Goal: Information Seeking & Learning: Learn about a topic

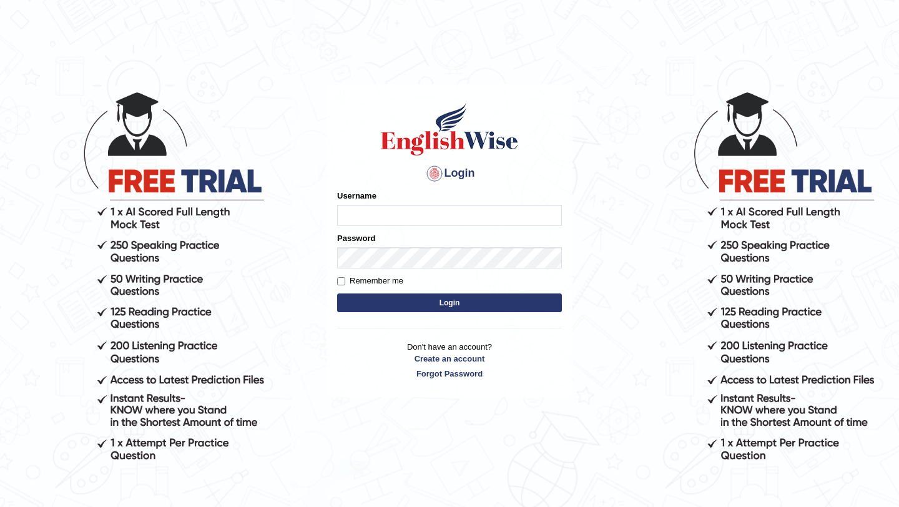
type input "Majuri123"
click at [450, 305] on button "Login" at bounding box center [449, 303] width 225 height 19
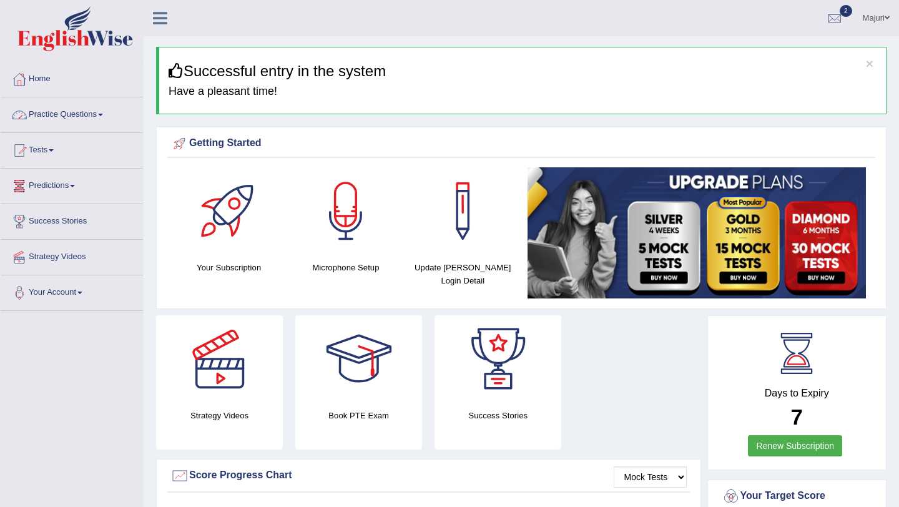
click at [61, 119] on link "Practice Questions" at bounding box center [72, 112] width 142 height 31
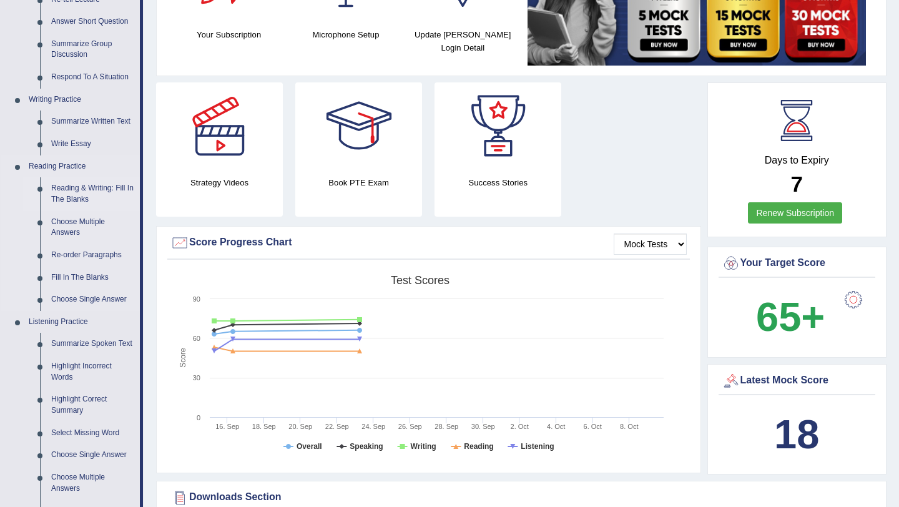
scroll to position [232, 0]
click at [82, 281] on link "Fill In The Blanks" at bounding box center [93, 278] width 94 height 22
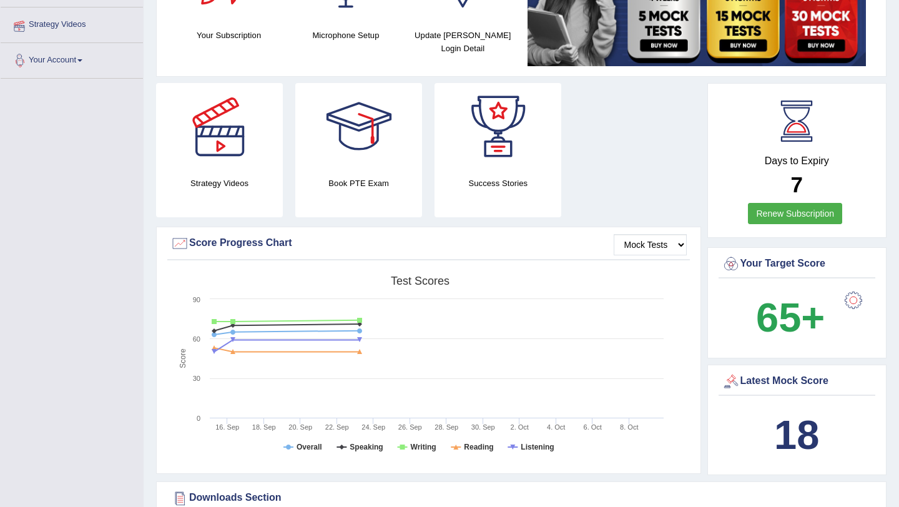
scroll to position [287, 0]
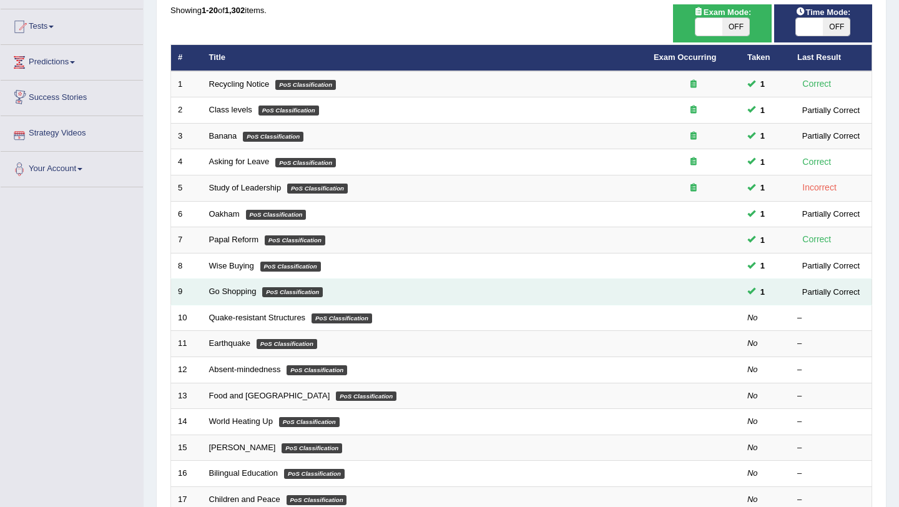
scroll to position [136, 0]
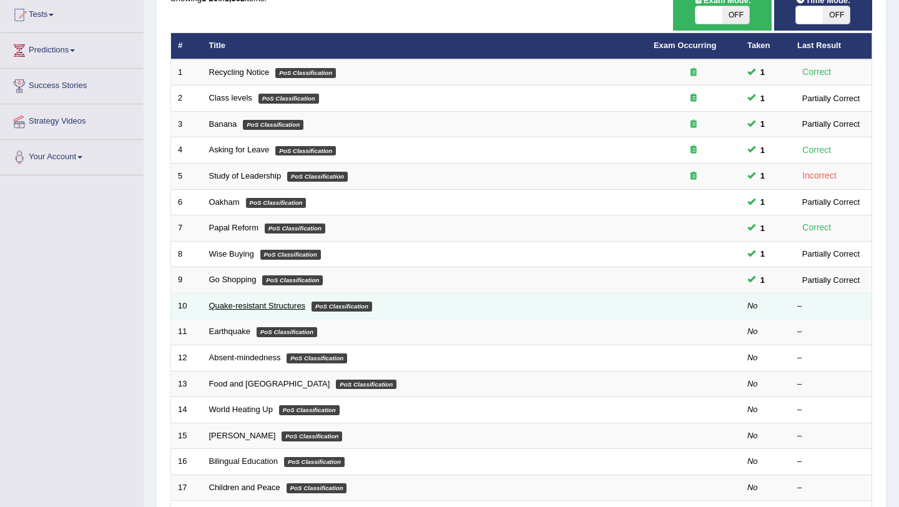
click at [254, 303] on link "Quake-resistant Structures" at bounding box center [257, 305] width 97 height 9
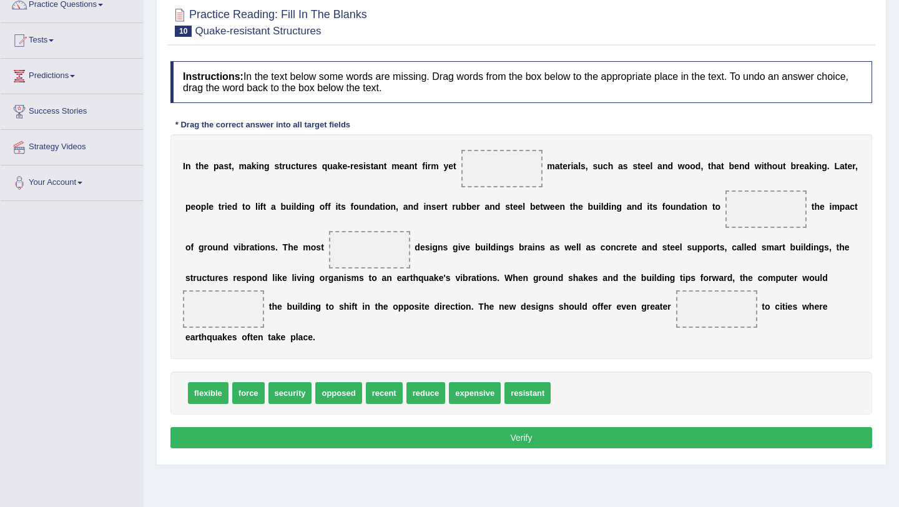
scroll to position [115, 0]
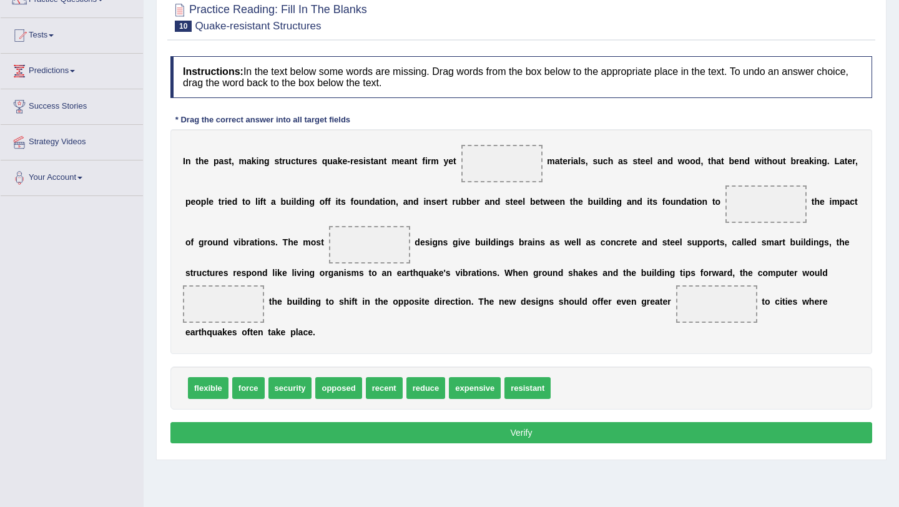
click at [471, 391] on span "expensive" at bounding box center [475, 388] width 52 height 22
drag, startPoint x: 471, startPoint y: 391, endPoint x: 500, endPoint y: 167, distance: 225.3
drag, startPoint x: 514, startPoint y: 160, endPoint x: 568, endPoint y: 398, distance: 243.9
drag, startPoint x: 207, startPoint y: 394, endPoint x: 501, endPoint y: 172, distance: 368.8
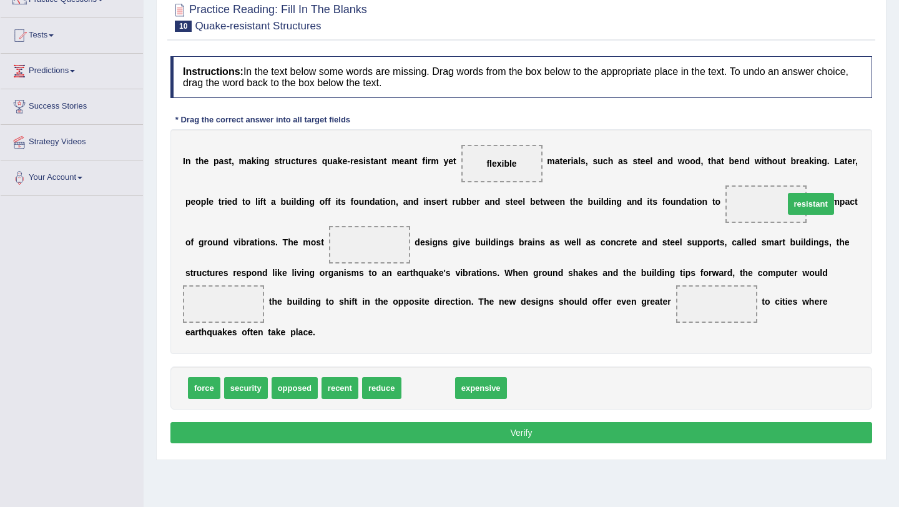
drag, startPoint x: 432, startPoint y: 394, endPoint x: 814, endPoint y: 210, distance: 424.8
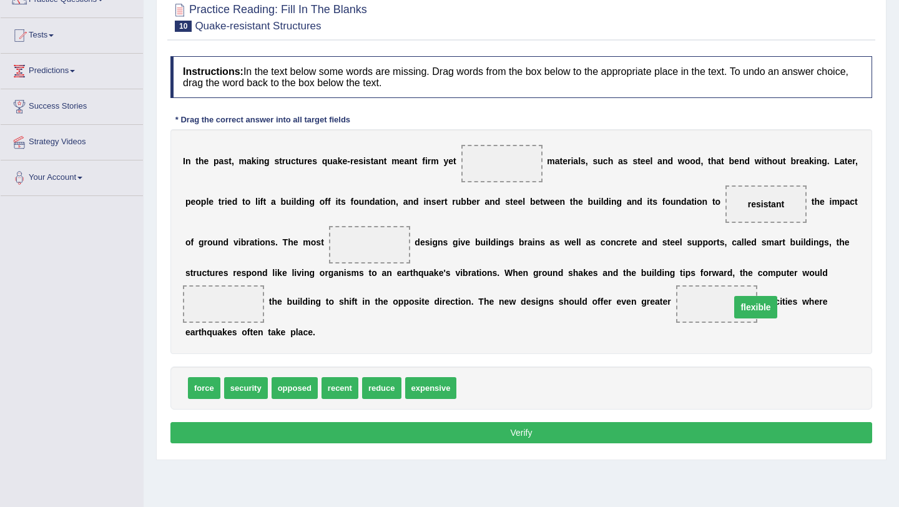
drag, startPoint x: 503, startPoint y: 162, endPoint x: 757, endPoint y: 306, distance: 291.9
drag, startPoint x: 757, startPoint y: 306, endPoint x: 503, endPoint y: 402, distance: 271.8
drag, startPoint x: 247, startPoint y: 391, endPoint x: 744, endPoint y: 308, distance: 503.4
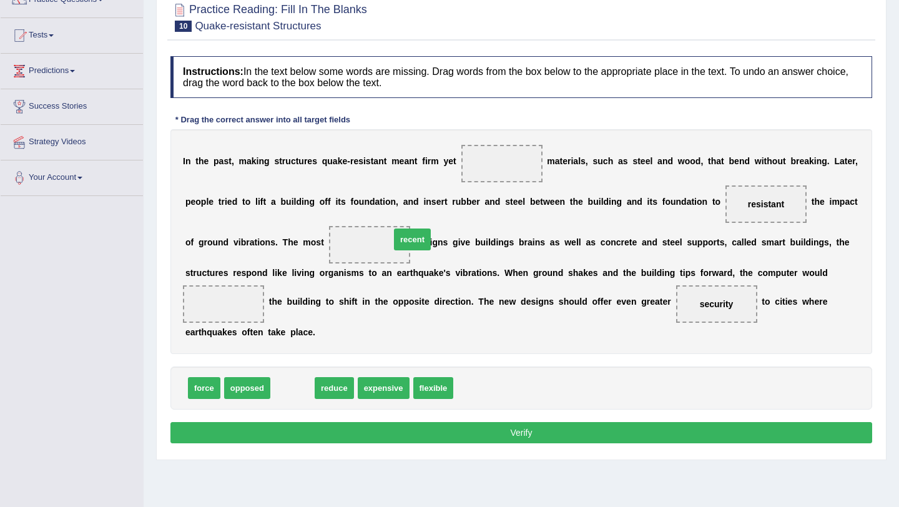
drag, startPoint x: 290, startPoint y: 392, endPoint x: 410, endPoint y: 245, distance: 190.0
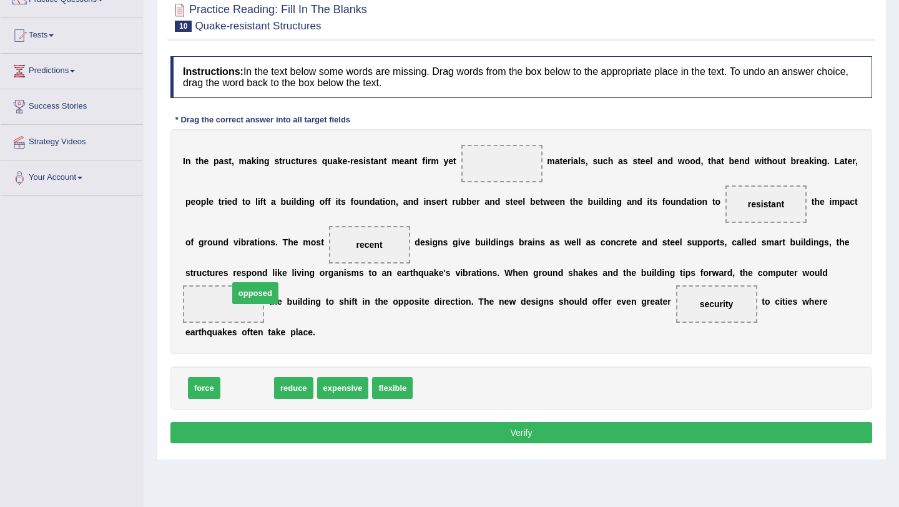
drag, startPoint x: 265, startPoint y: 392, endPoint x: 273, endPoint y: 297, distance: 95.3
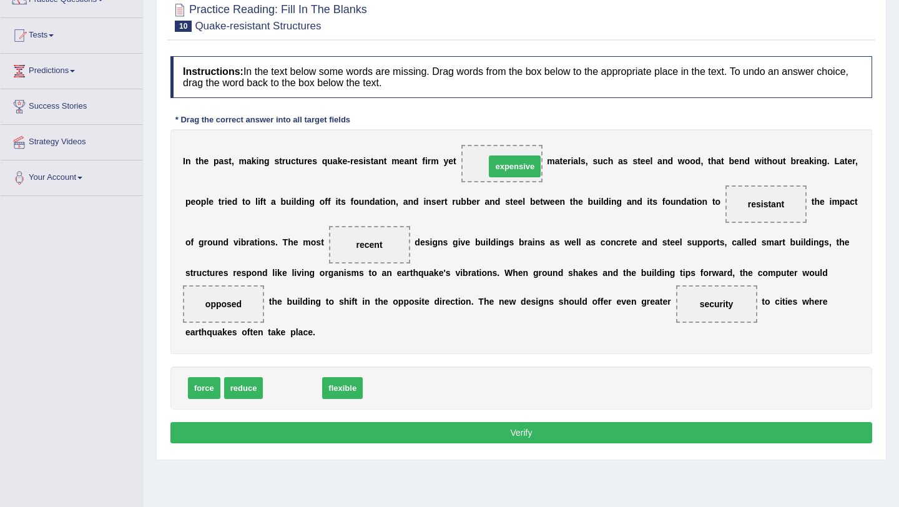
drag, startPoint x: 299, startPoint y: 390, endPoint x: 521, endPoint y: 169, distance: 313.5
click at [539, 438] on button "Verify" at bounding box center [521, 432] width 702 height 21
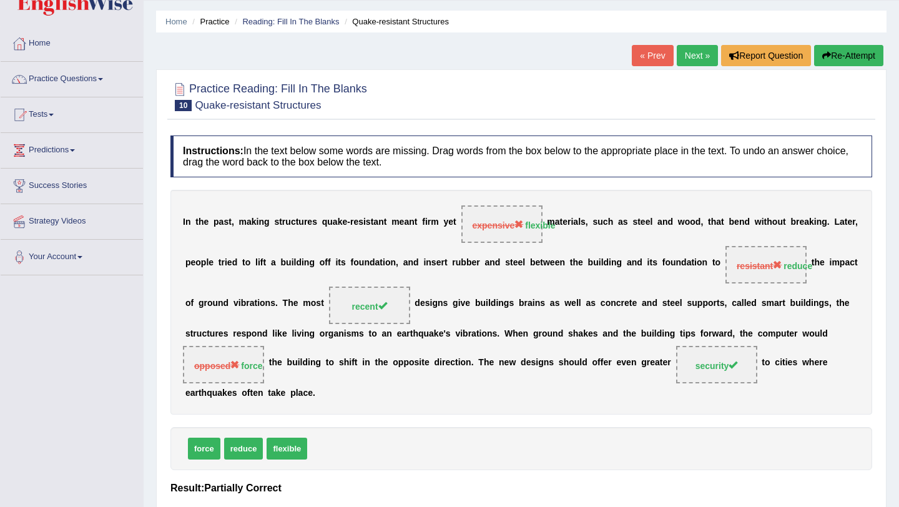
scroll to position [0, 0]
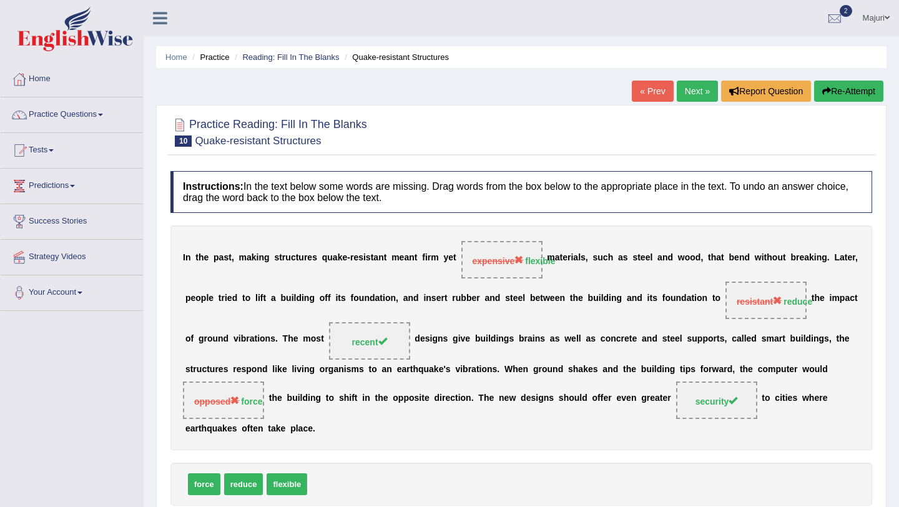
click at [691, 97] on link "Next »" at bounding box center [697, 91] width 41 height 21
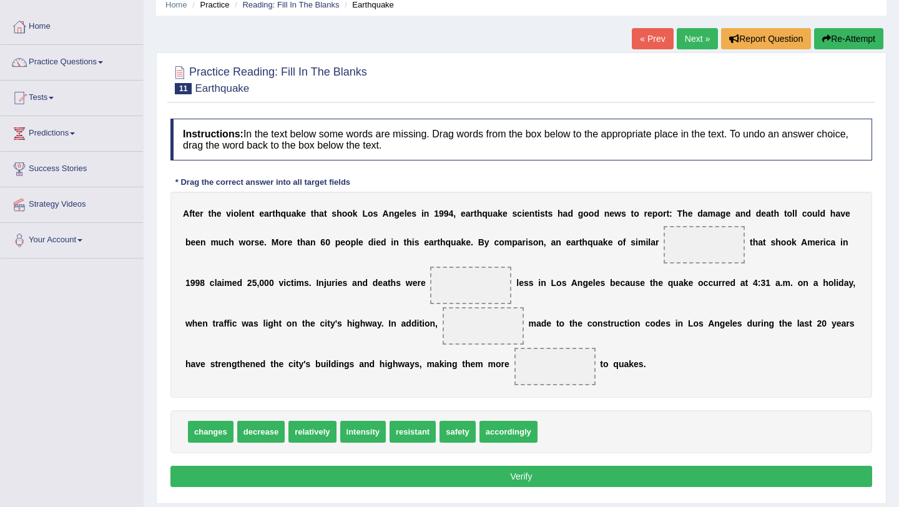
scroll to position [60, 0]
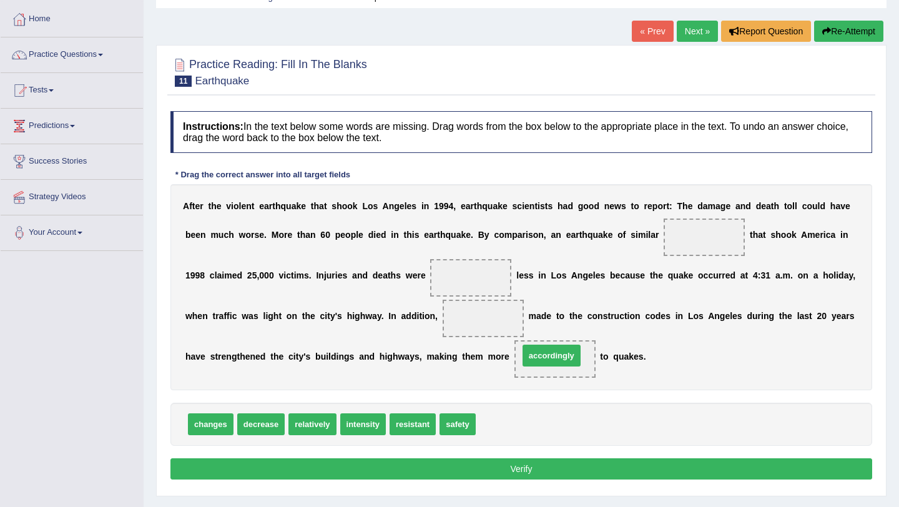
drag, startPoint x: 507, startPoint y: 431, endPoint x: 550, endPoint y: 362, distance: 81.1
drag, startPoint x: 218, startPoint y: 434, endPoint x: 449, endPoint y: 344, distance: 247.9
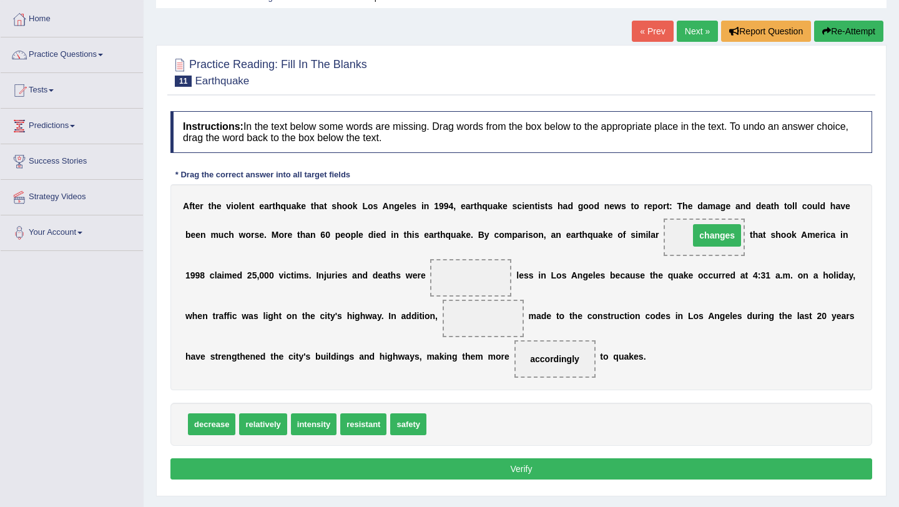
drag, startPoint x: 474, startPoint y: 323, endPoint x: 709, endPoint y: 239, distance: 249.5
drag, startPoint x: 260, startPoint y: 427, endPoint x: 477, endPoint y: 275, distance: 264.6
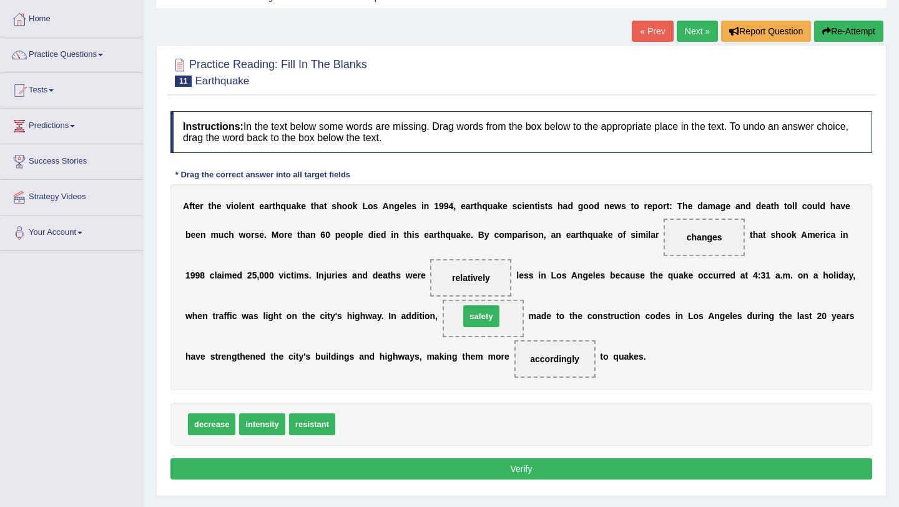
drag, startPoint x: 359, startPoint y: 425, endPoint x: 483, endPoint y: 317, distance: 164.7
drag, startPoint x: 485, startPoint y: 317, endPoint x: 362, endPoint y: 425, distance: 163.7
drag, startPoint x: 312, startPoint y: 428, endPoint x: 501, endPoint y: 323, distance: 216.4
drag, startPoint x: 476, startPoint y: 320, endPoint x: 374, endPoint y: 446, distance: 162.1
drag, startPoint x: 297, startPoint y: 428, endPoint x: 487, endPoint y: 323, distance: 217.2
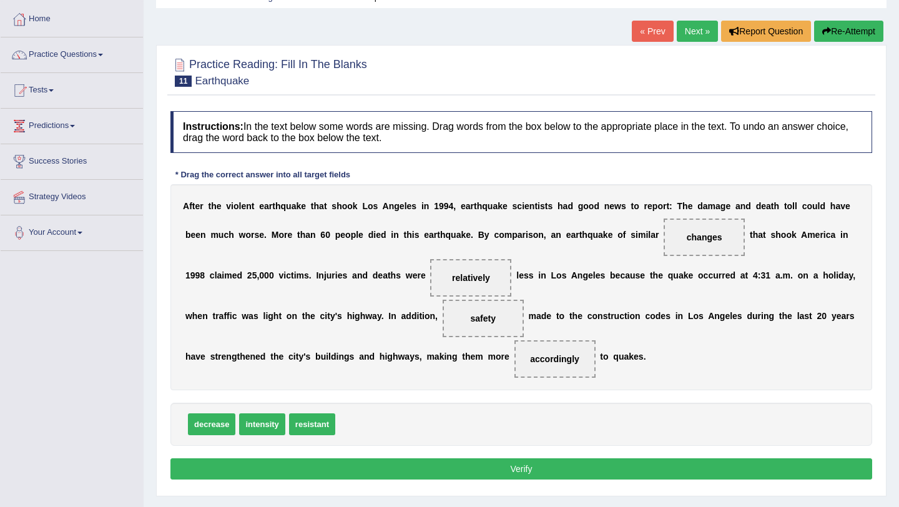
click at [523, 469] on button "Verify" at bounding box center [521, 468] width 702 height 21
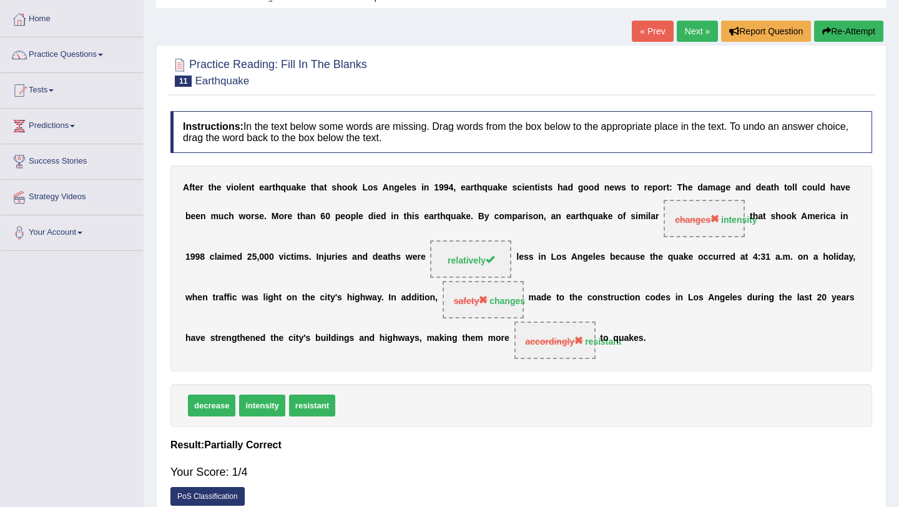
click at [696, 32] on link "Next »" at bounding box center [697, 31] width 41 height 21
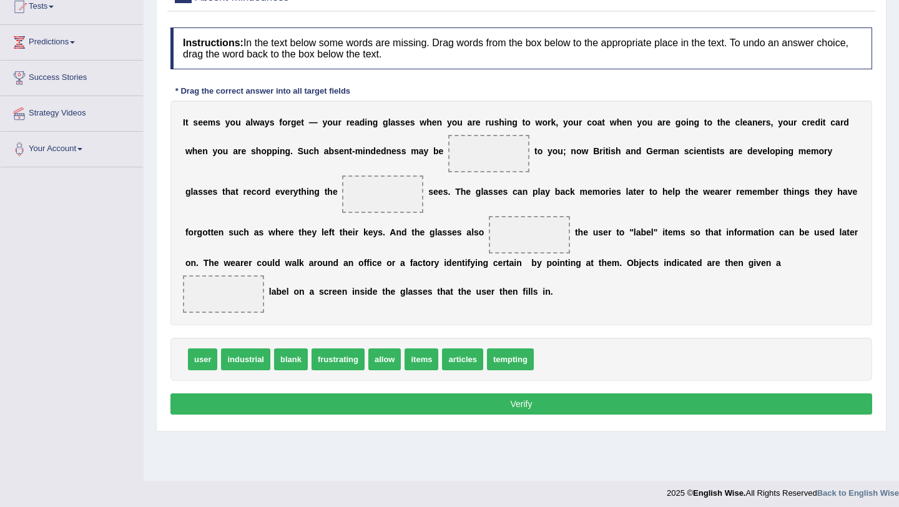
scroll to position [149, 0]
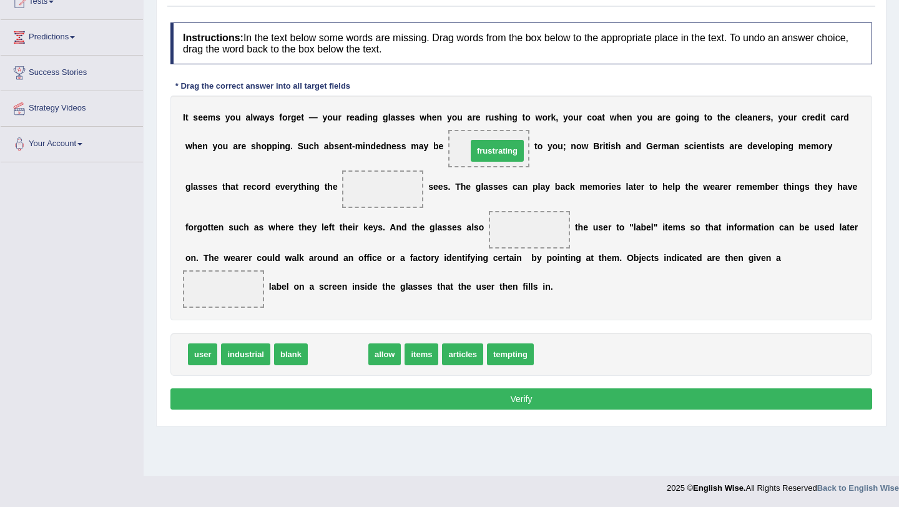
drag, startPoint x: 333, startPoint y: 360, endPoint x: 493, endPoint y: 156, distance: 259.7
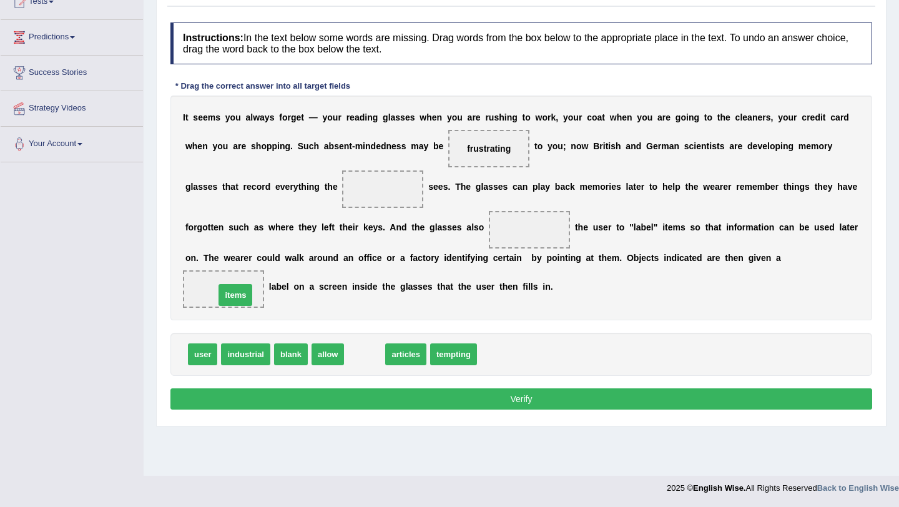
drag, startPoint x: 363, startPoint y: 357, endPoint x: 234, endPoint y: 297, distance: 142.2
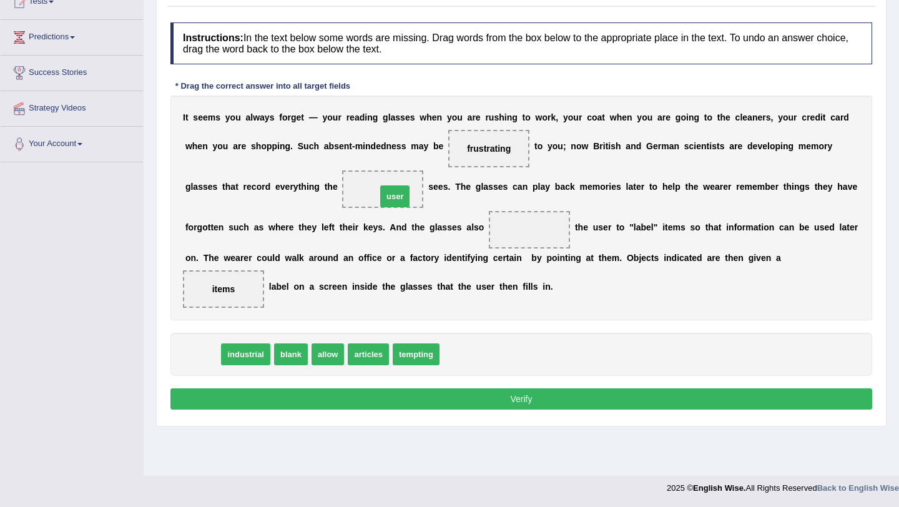
drag, startPoint x: 203, startPoint y: 360, endPoint x: 383, endPoint y: 198, distance: 242.4
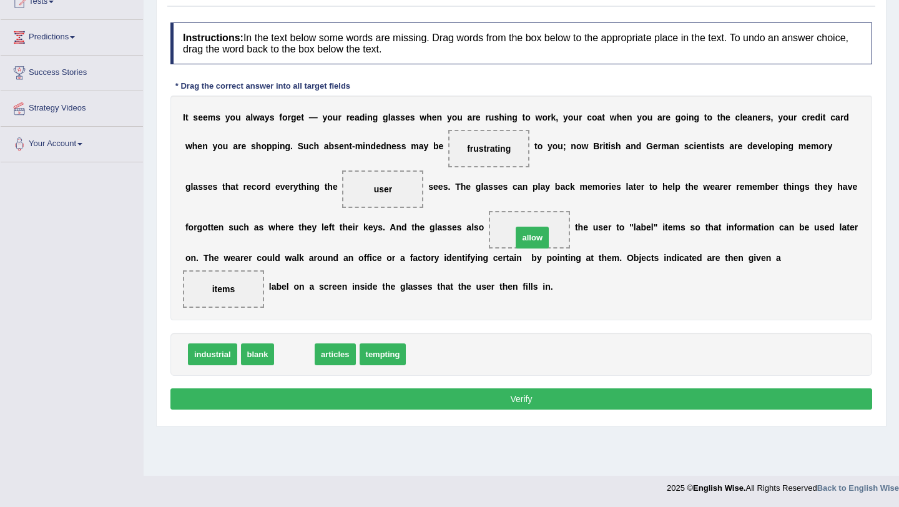
drag, startPoint x: 296, startPoint y: 358, endPoint x: 534, endPoint y: 242, distance: 265.0
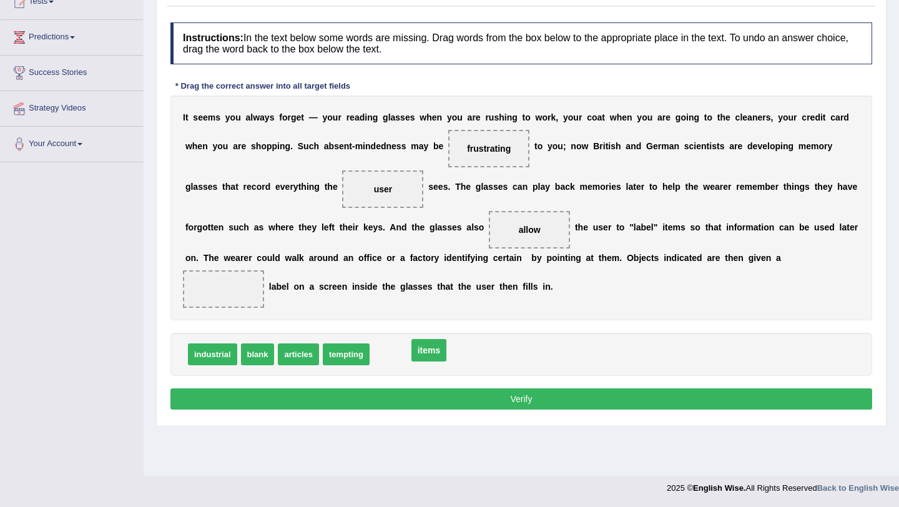
drag, startPoint x: 216, startPoint y: 290, endPoint x: 421, endPoint y: 351, distance: 213.8
drag, startPoint x: 258, startPoint y: 358, endPoint x: 222, endPoint y: 292, distance: 75.5
click at [514, 400] on button "Verify" at bounding box center [521, 398] width 702 height 21
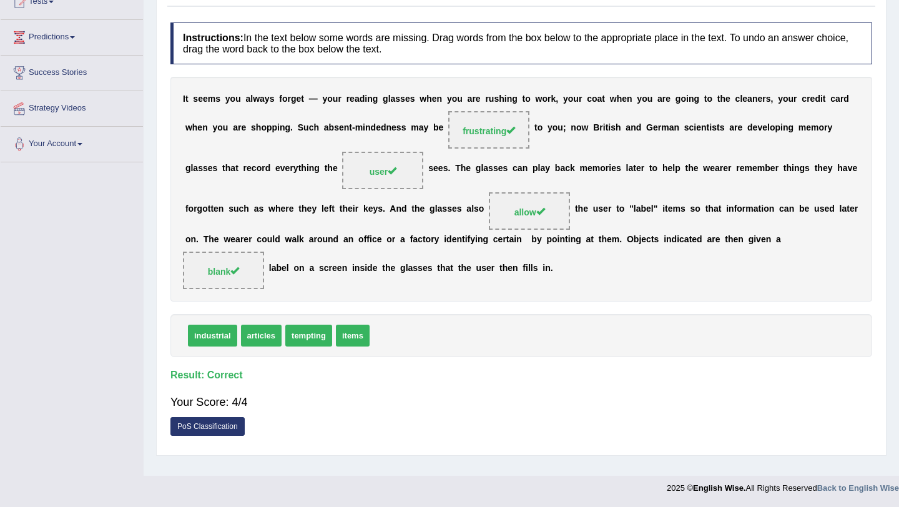
scroll to position [0, 0]
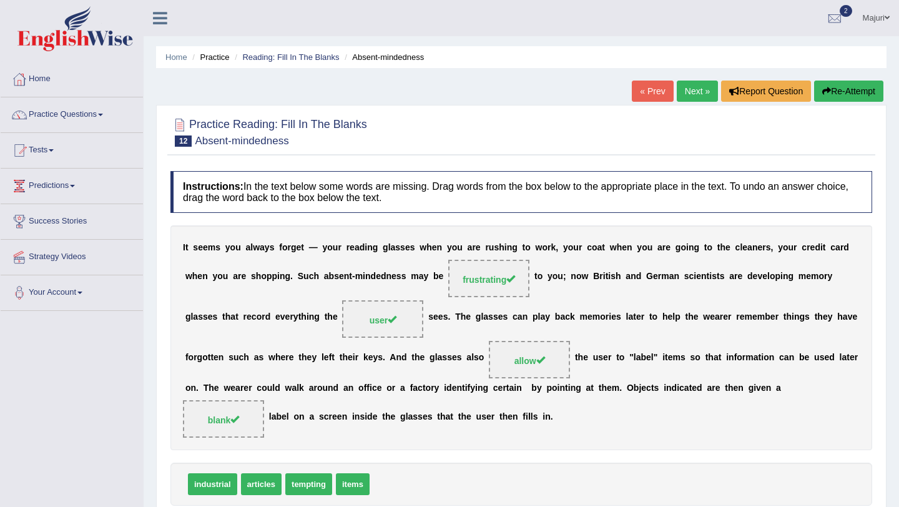
click at [698, 96] on link "Next »" at bounding box center [697, 91] width 41 height 21
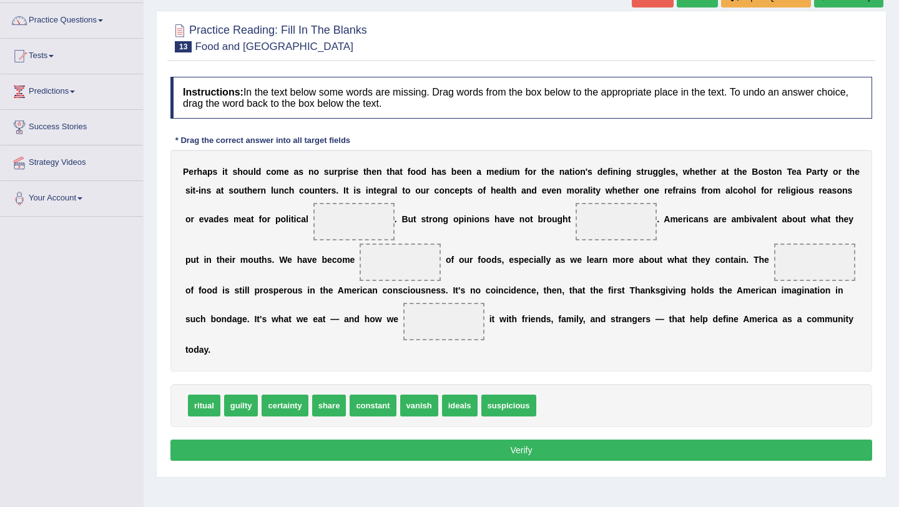
scroll to position [95, 0]
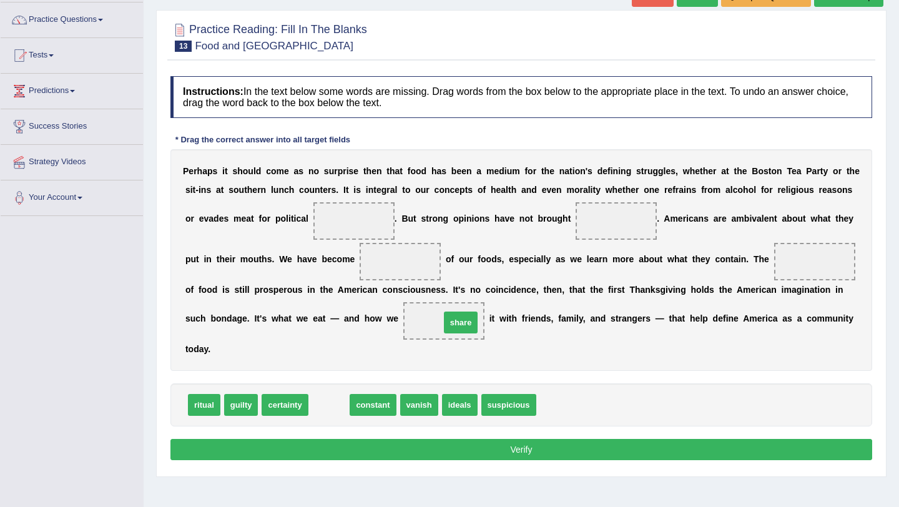
drag, startPoint x: 319, startPoint y: 407, endPoint x: 452, endPoint y: 322, distance: 157.3
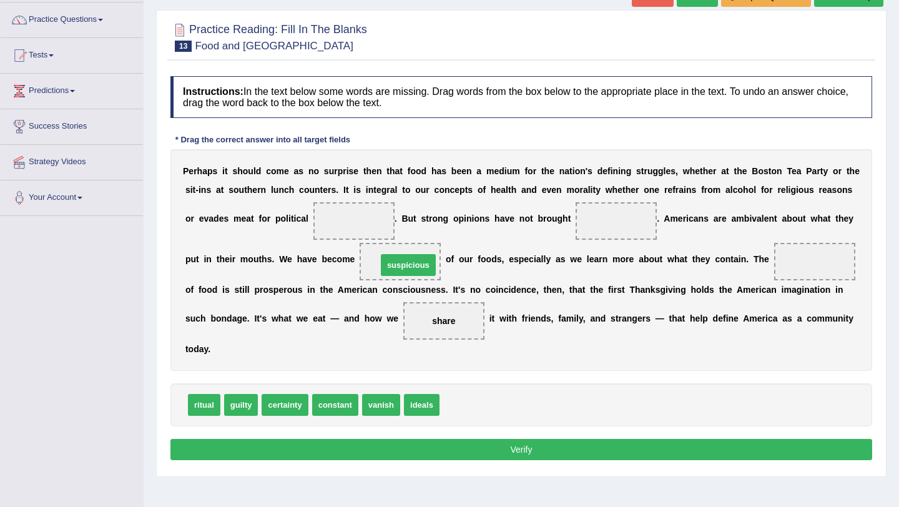
drag, startPoint x: 467, startPoint y: 407, endPoint x: 403, endPoint y: 267, distance: 154.0
drag, startPoint x: 420, startPoint y: 402, endPoint x: 794, endPoint y: 259, distance: 401.1
drag, startPoint x: 815, startPoint y: 258, endPoint x: 604, endPoint y: 403, distance: 256.0
drag, startPoint x: 337, startPoint y: 407, endPoint x: 806, endPoint y: 264, distance: 489.5
click at [277, 413] on span "certainty" at bounding box center [285, 405] width 46 height 22
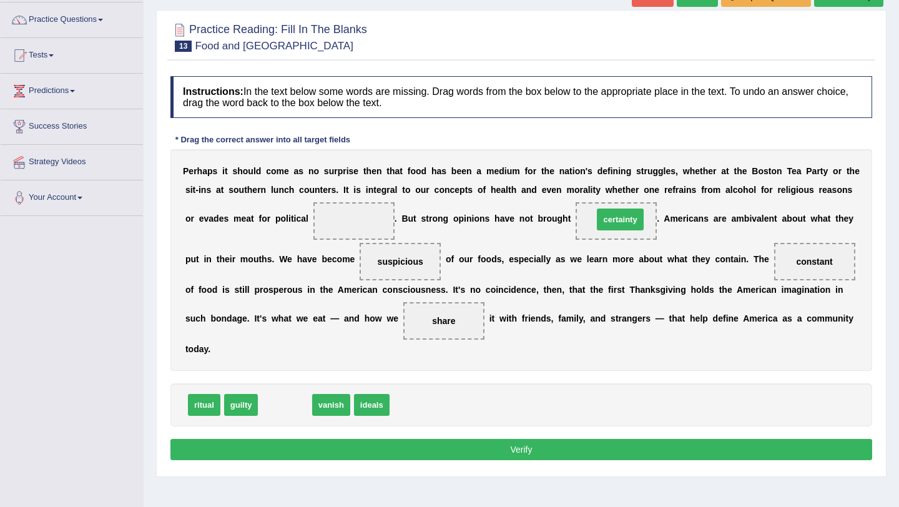
drag, startPoint x: 279, startPoint y: 410, endPoint x: 609, endPoint y: 219, distance: 381.6
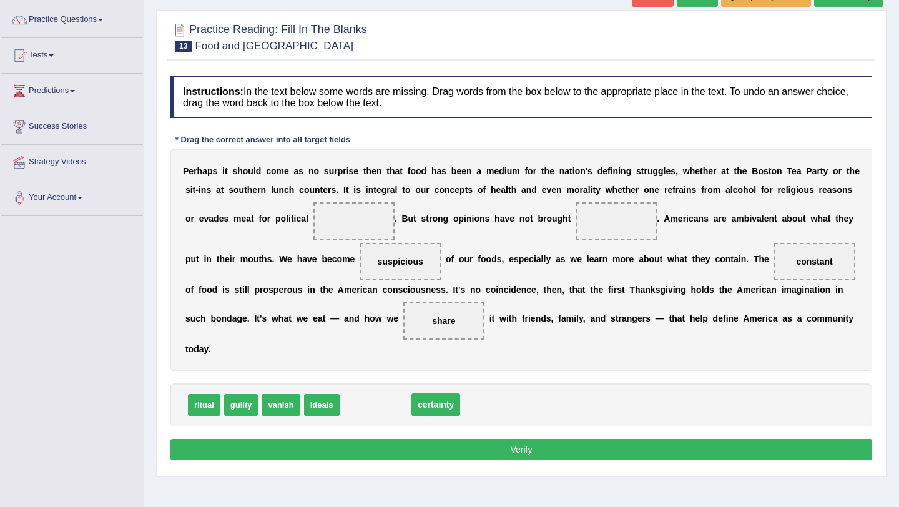
drag, startPoint x: 609, startPoint y: 219, endPoint x: 429, endPoint y: 402, distance: 257.0
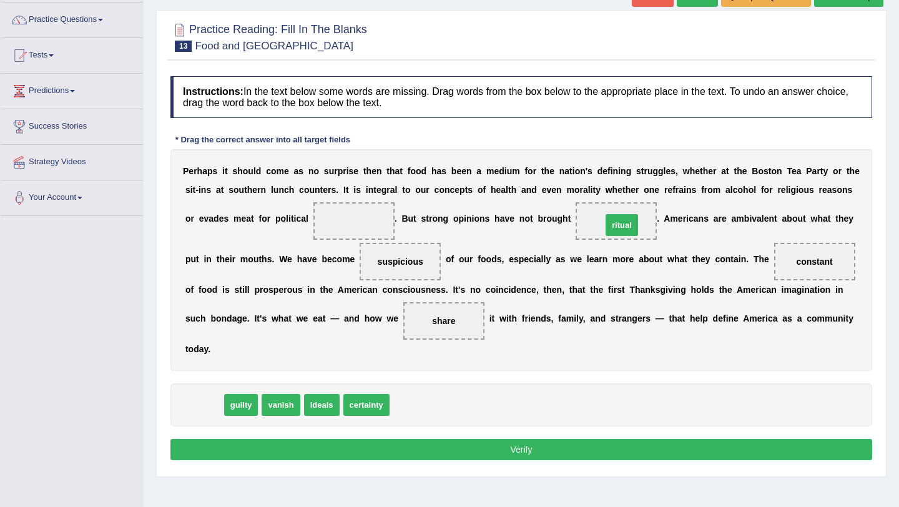
drag, startPoint x: 200, startPoint y: 411, endPoint x: 618, endPoint y: 229, distance: 455.6
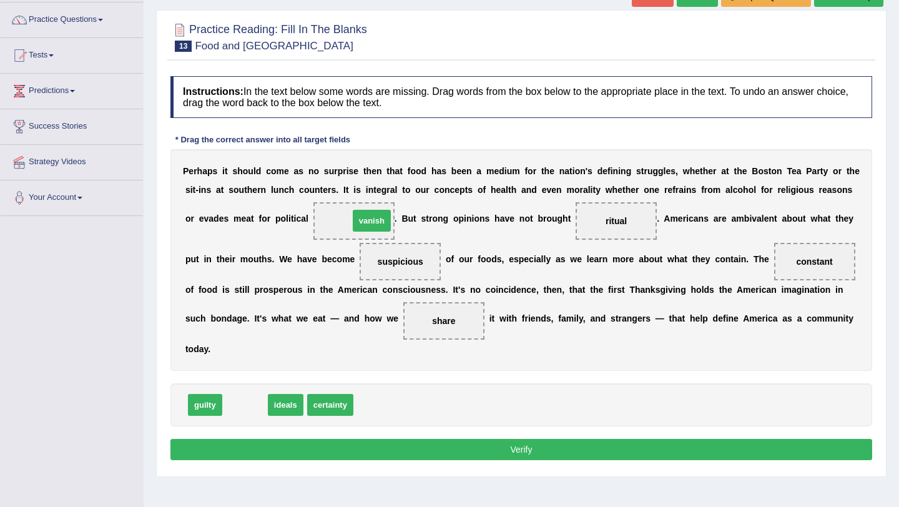
drag, startPoint x: 252, startPoint y: 409, endPoint x: 378, endPoint y: 236, distance: 213.7
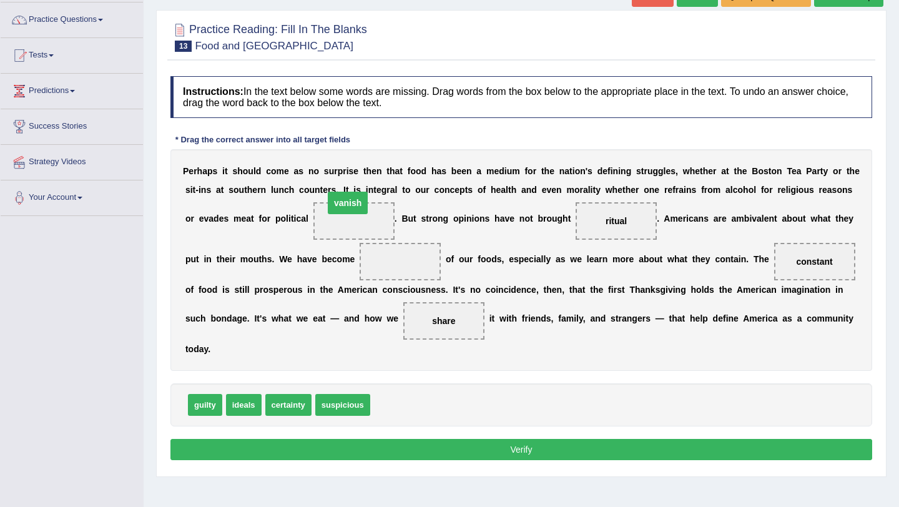
drag, startPoint x: 402, startPoint y: 264, endPoint x: 350, endPoint y: 210, distance: 74.2
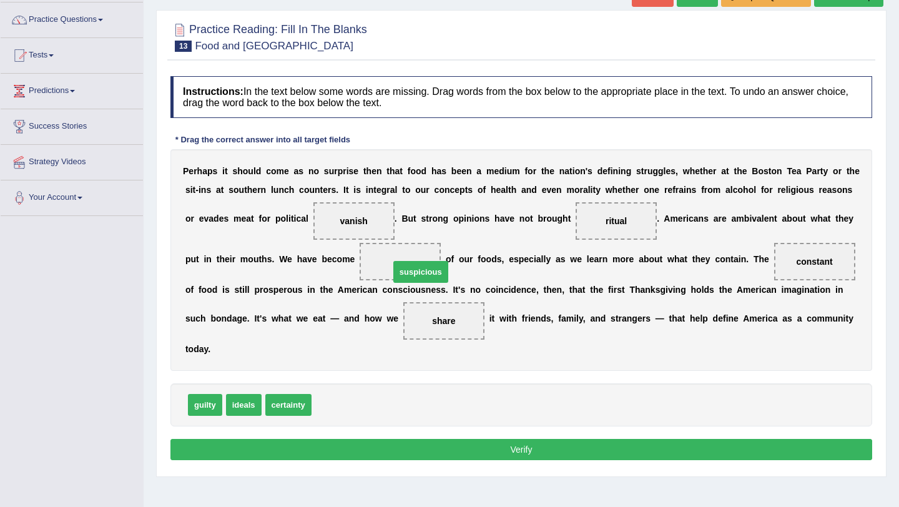
drag, startPoint x: 335, startPoint y: 410, endPoint x: 413, endPoint y: 277, distance: 154.2
click at [541, 455] on button "Verify" at bounding box center [521, 449] width 702 height 21
